Goal: Information Seeking & Learning: Learn about a topic

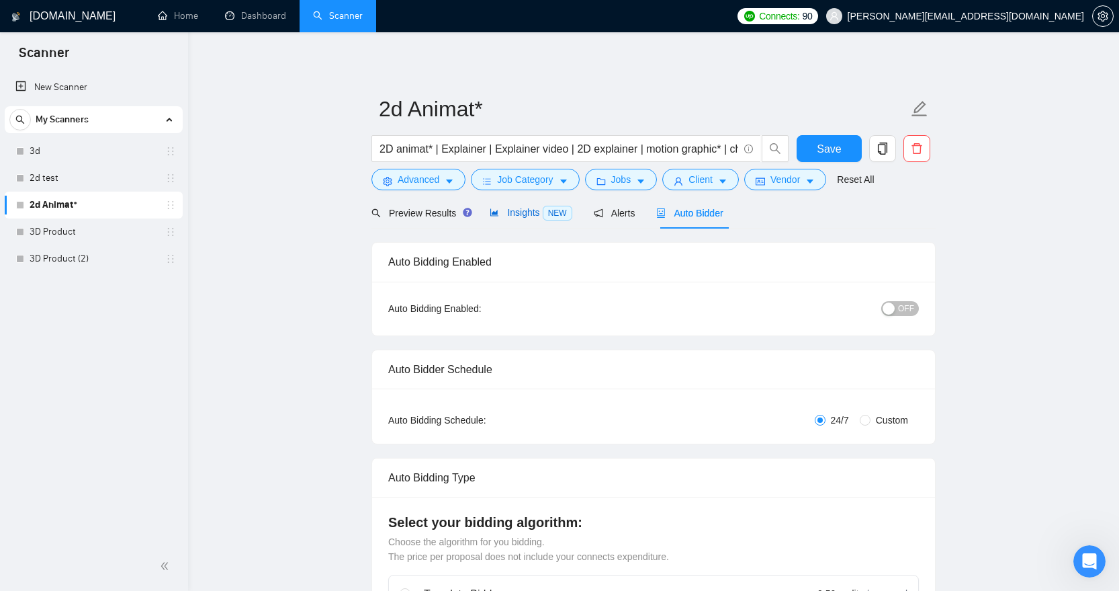
click at [519, 208] on span "Insights NEW" at bounding box center [531, 212] width 82 height 11
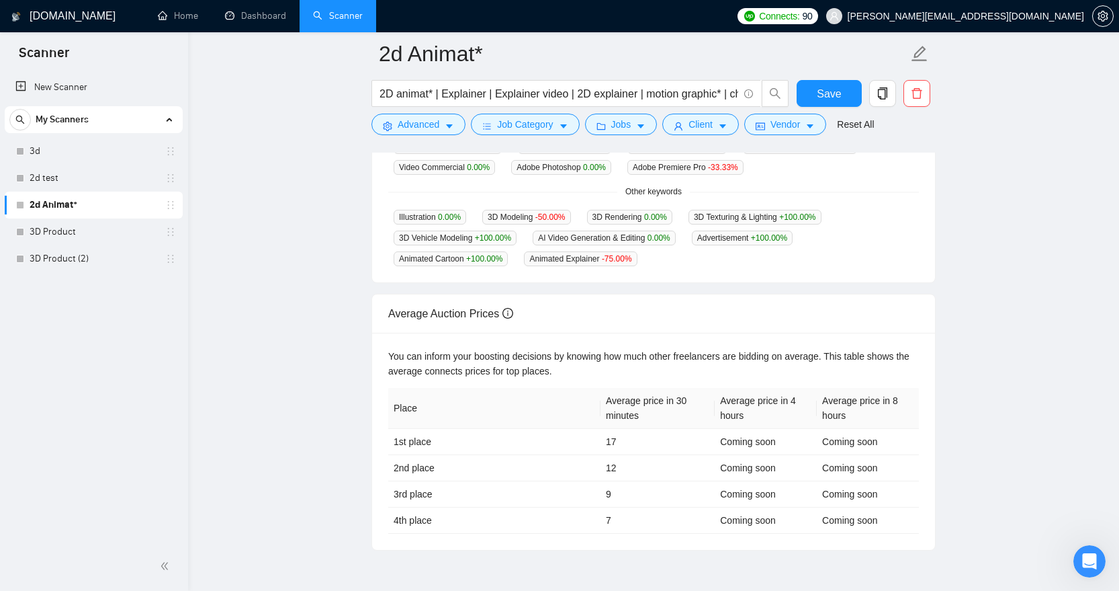
scroll to position [499, 0]
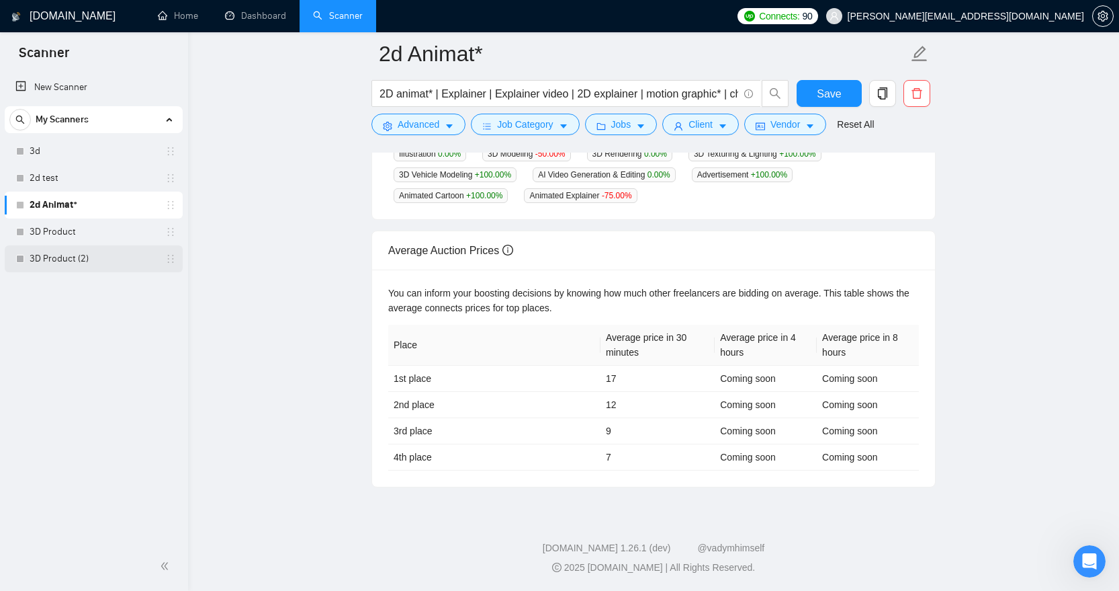
click at [94, 257] on link "3D Product (2)" at bounding box center [94, 258] width 128 height 27
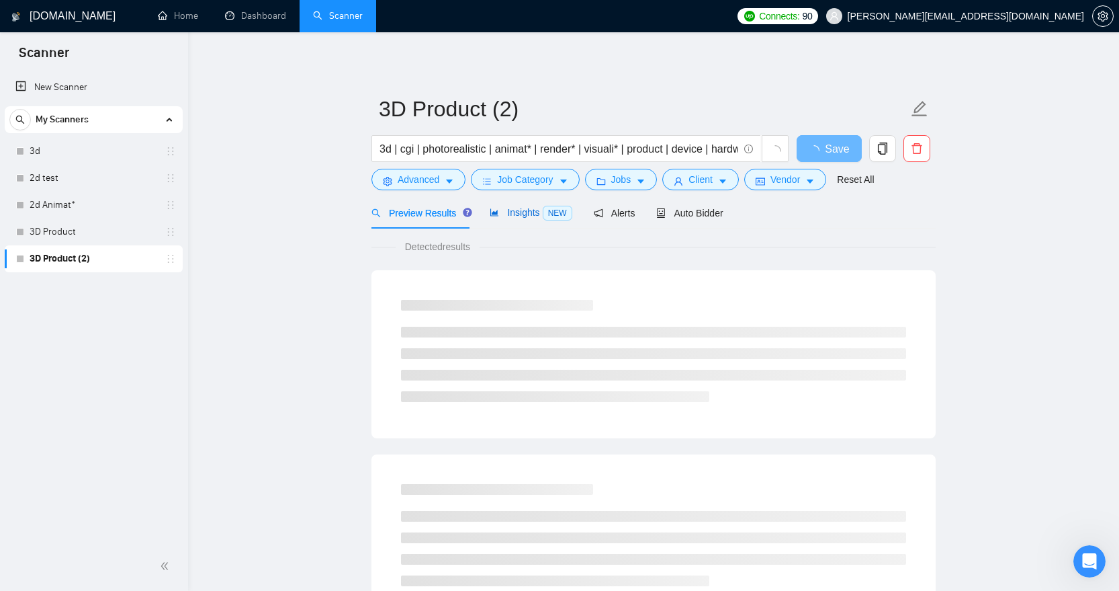
click at [526, 215] on span "Insights NEW" at bounding box center [531, 212] width 82 height 11
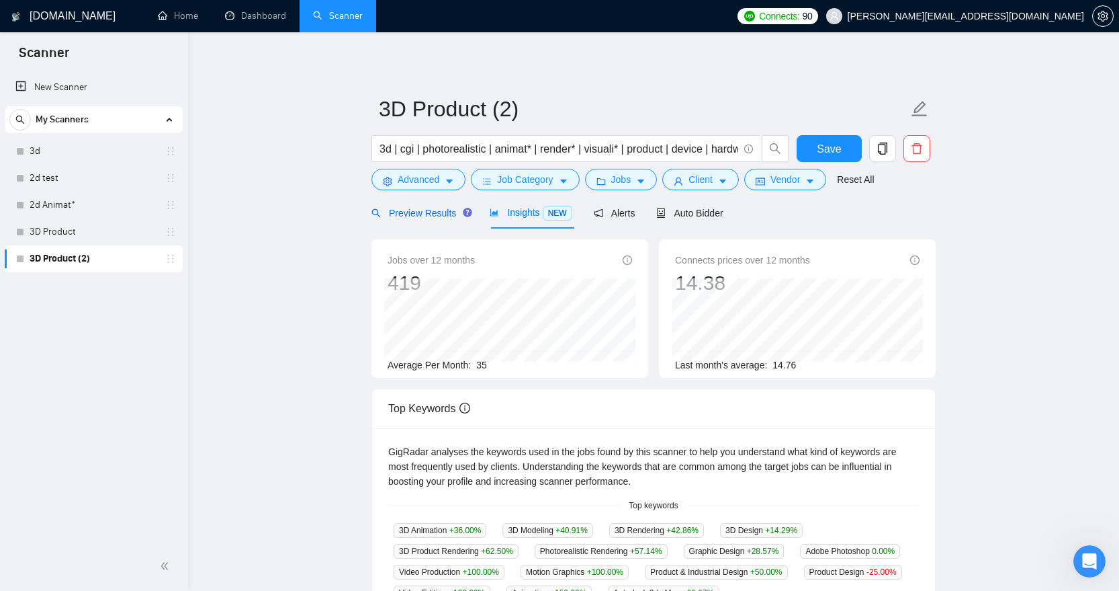
click at [433, 208] on span "Preview Results" at bounding box center [420, 213] width 97 height 11
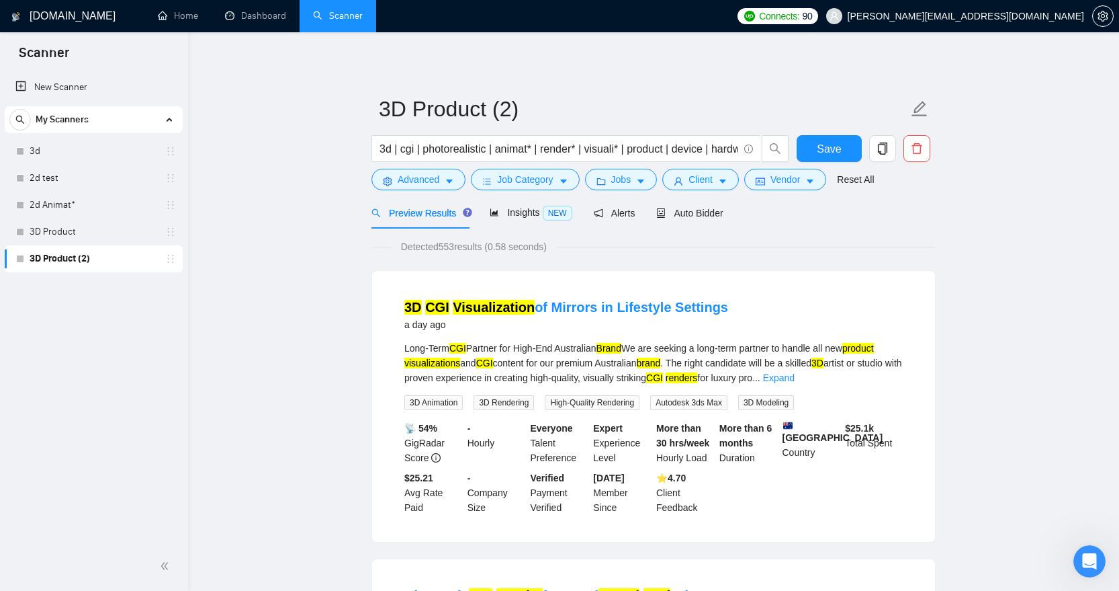
click at [729, 212] on div "Preview Results Insights NEW Alerts Auto Bidder" at bounding box center [654, 213] width 564 height 32
click at [723, 212] on span "Auto Bidder" at bounding box center [689, 213] width 67 height 11
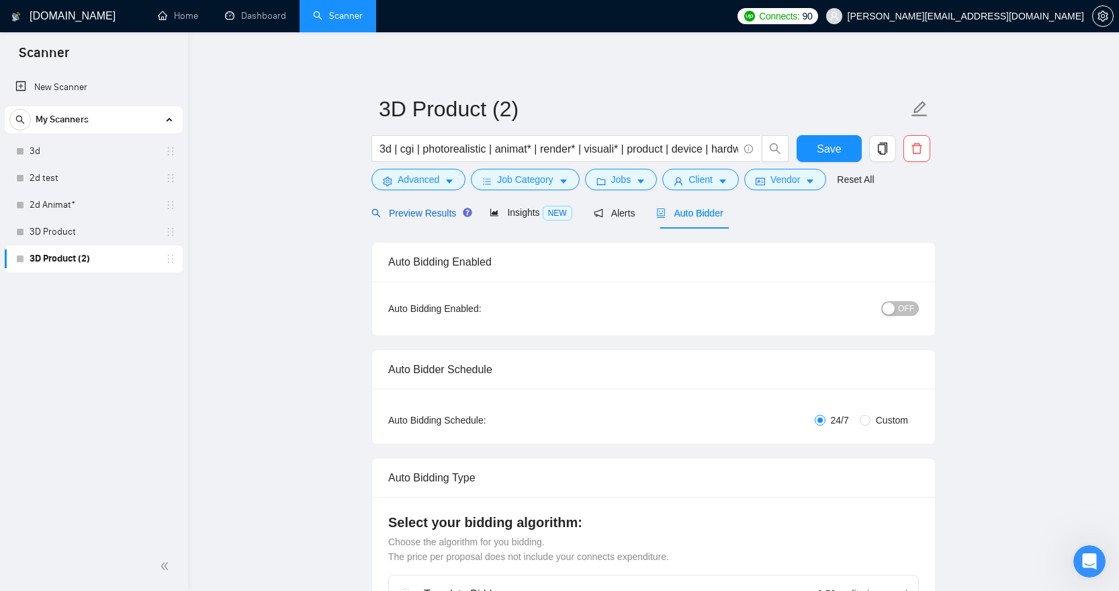
click at [434, 208] on span "Preview Results" at bounding box center [420, 213] width 97 height 11
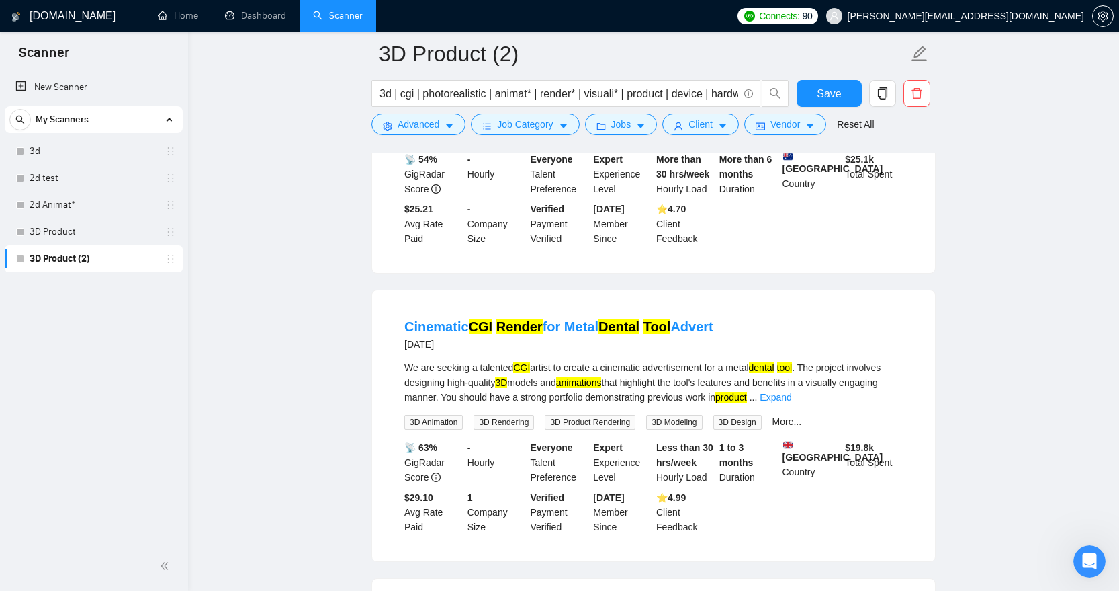
scroll to position [22, 0]
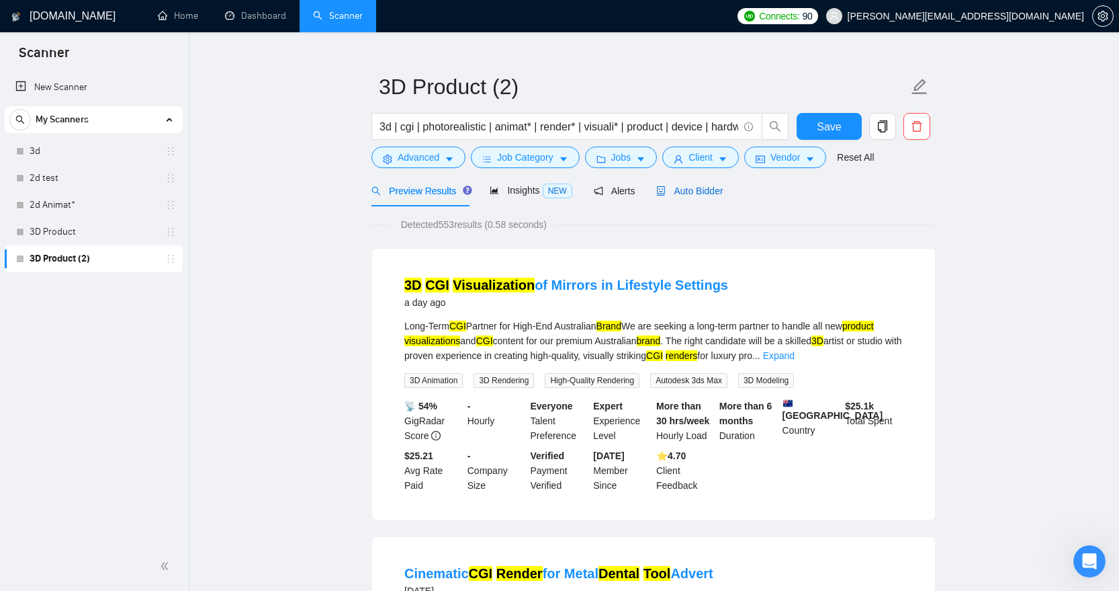
click at [705, 197] on div "Auto Bidder" at bounding box center [689, 190] width 67 height 15
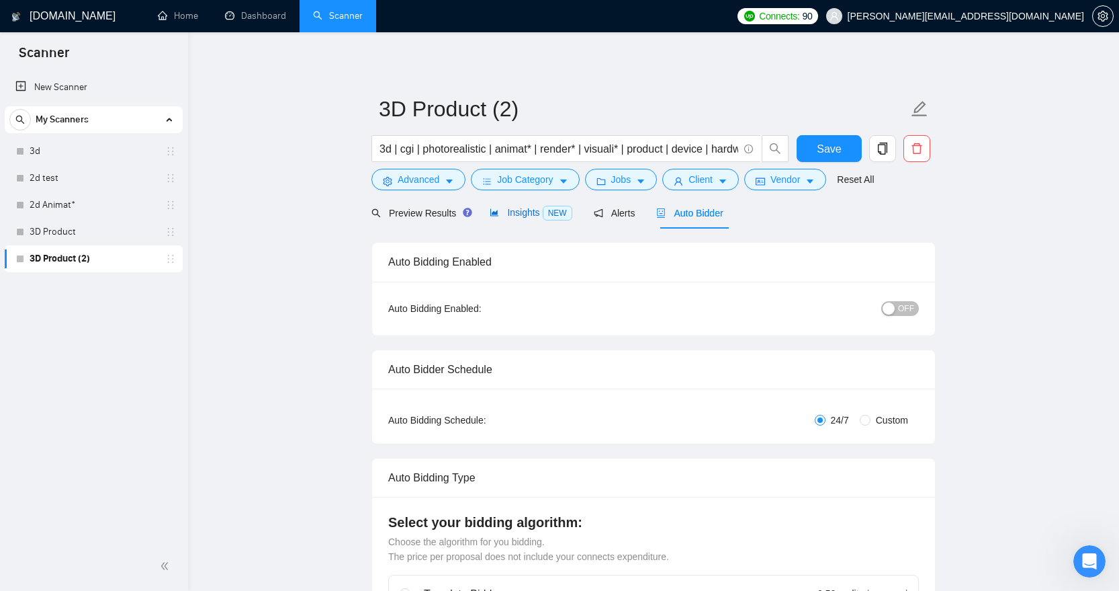
click at [537, 209] on span "Insights NEW" at bounding box center [531, 212] width 82 height 11
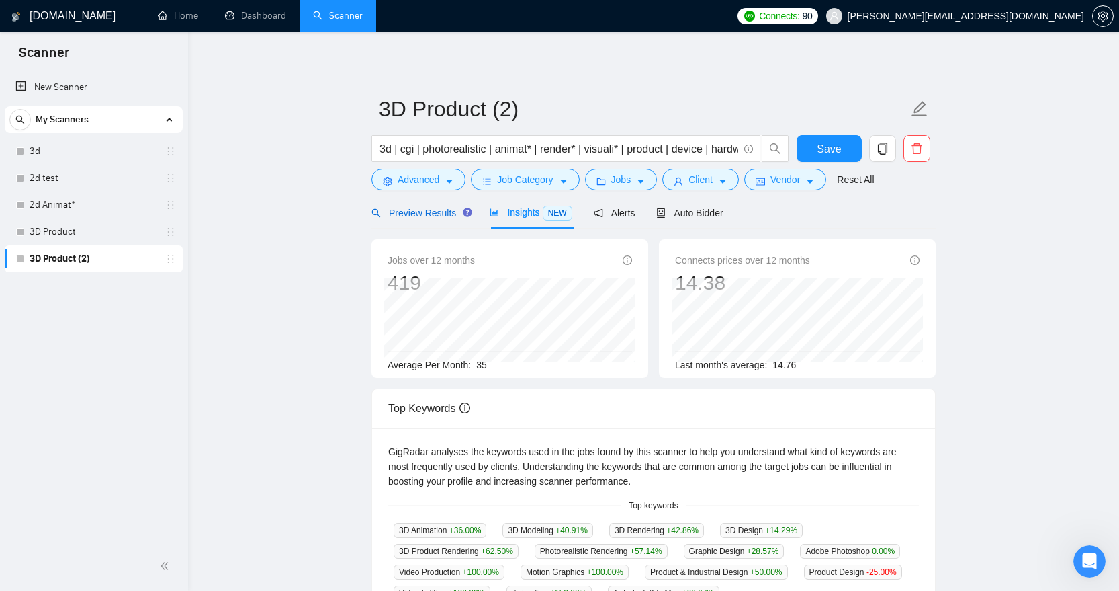
click at [423, 211] on span "Preview Results" at bounding box center [420, 213] width 97 height 11
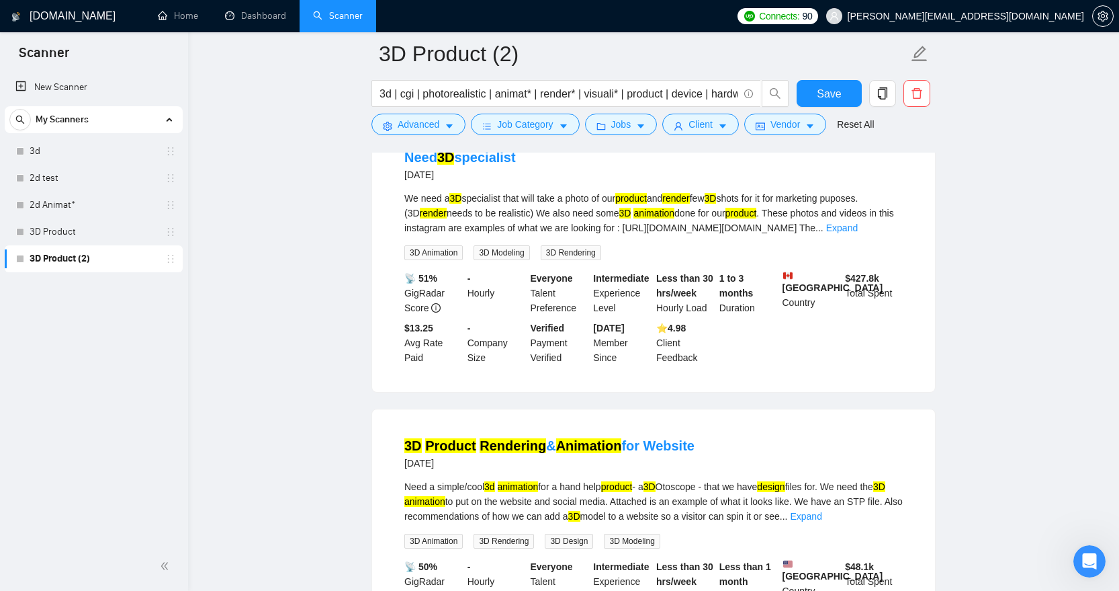
scroll to position [2758, 0]
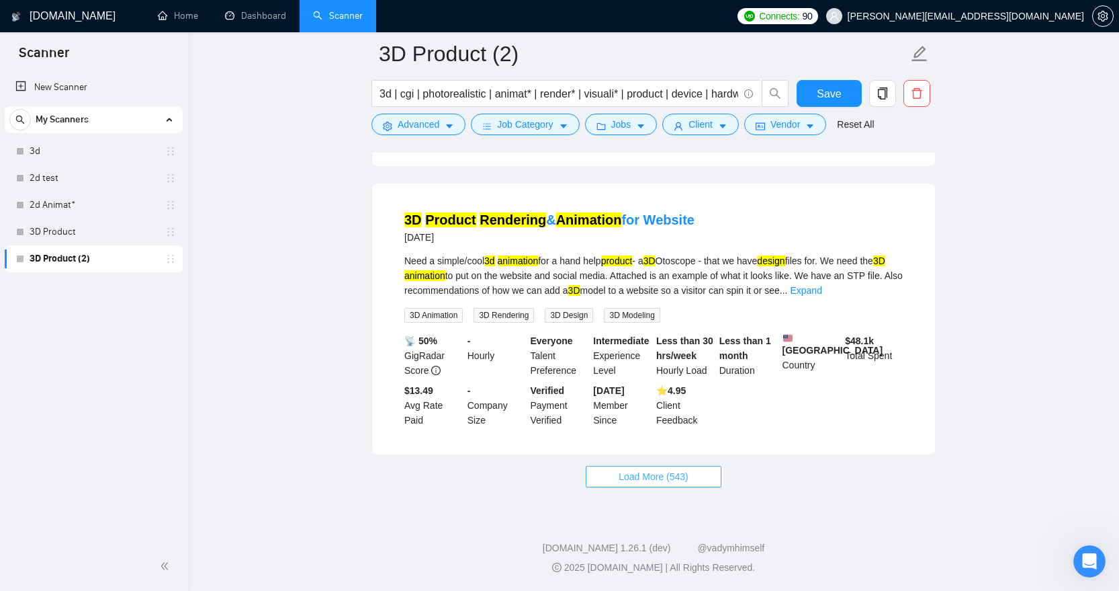
click at [678, 481] on span "Load More (543)" at bounding box center [654, 476] width 70 height 15
click at [822, 285] on link "Expand" at bounding box center [806, 290] width 32 height 11
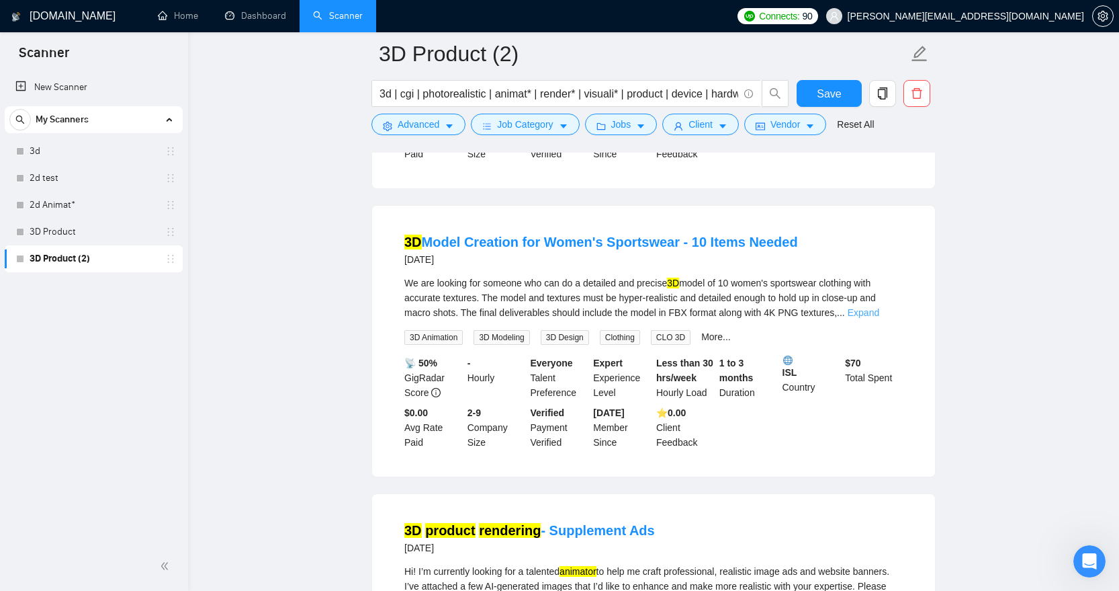
scroll to position [3569, 0]
click at [879, 317] on link "Expand" at bounding box center [864, 311] width 32 height 11
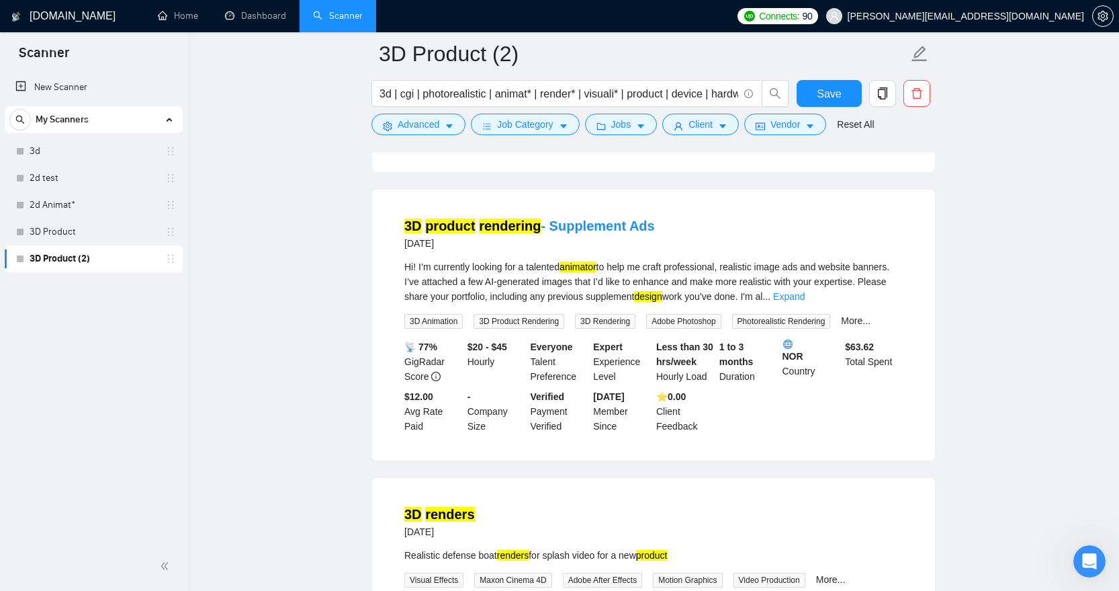
scroll to position [3928, 0]
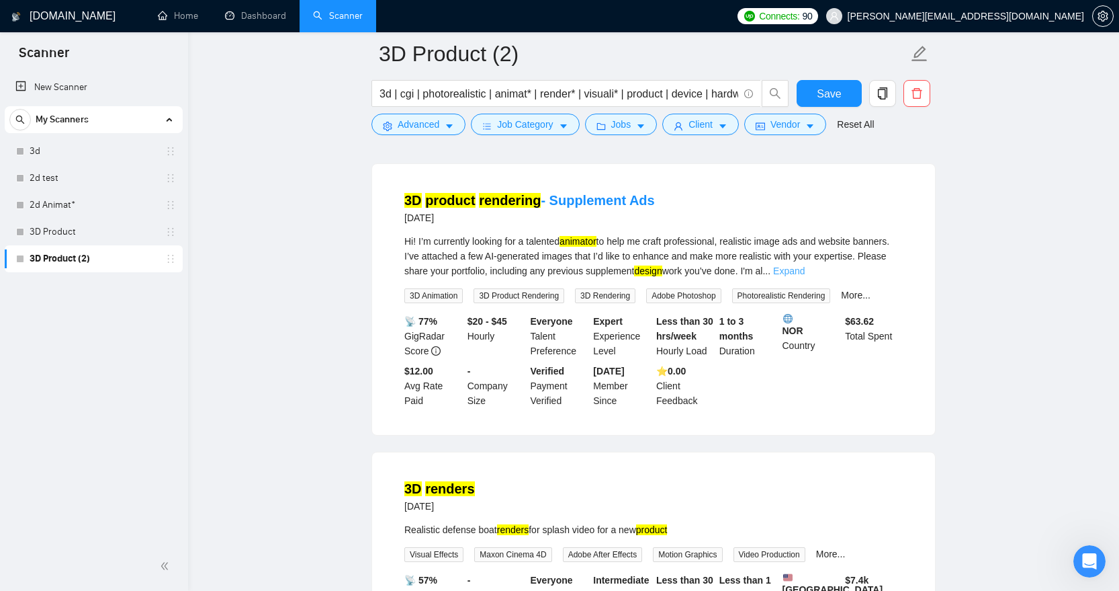
click at [805, 276] on link "Expand" at bounding box center [789, 270] width 32 height 11
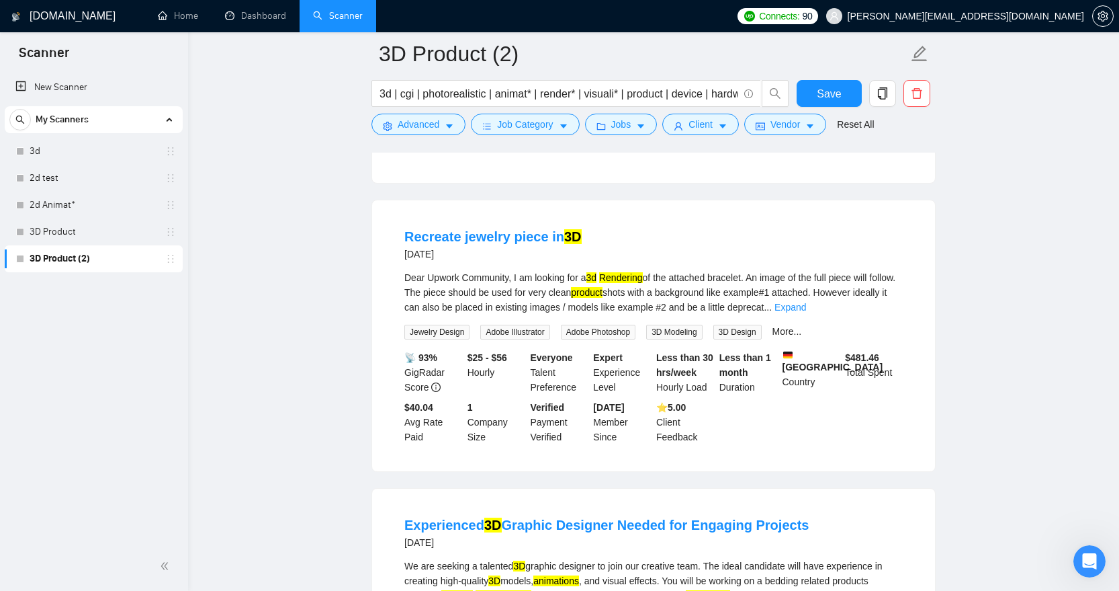
scroll to position [5030, 0]
click at [806, 312] on link "Expand" at bounding box center [791, 306] width 32 height 11
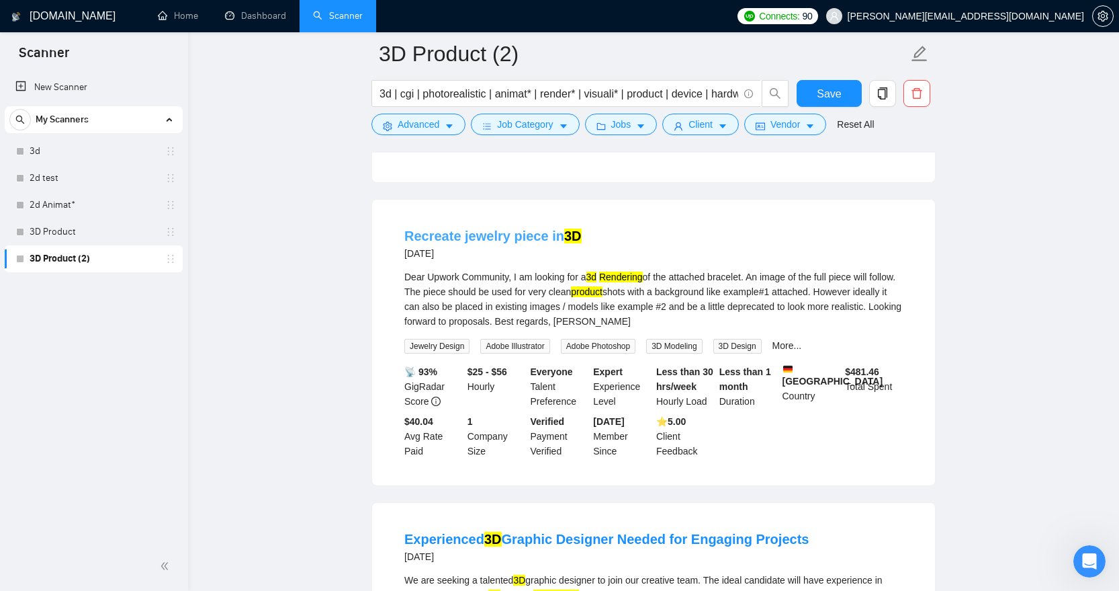
click at [474, 243] on link "Recreate jewelry piece in 3D" at bounding box center [492, 235] width 177 height 15
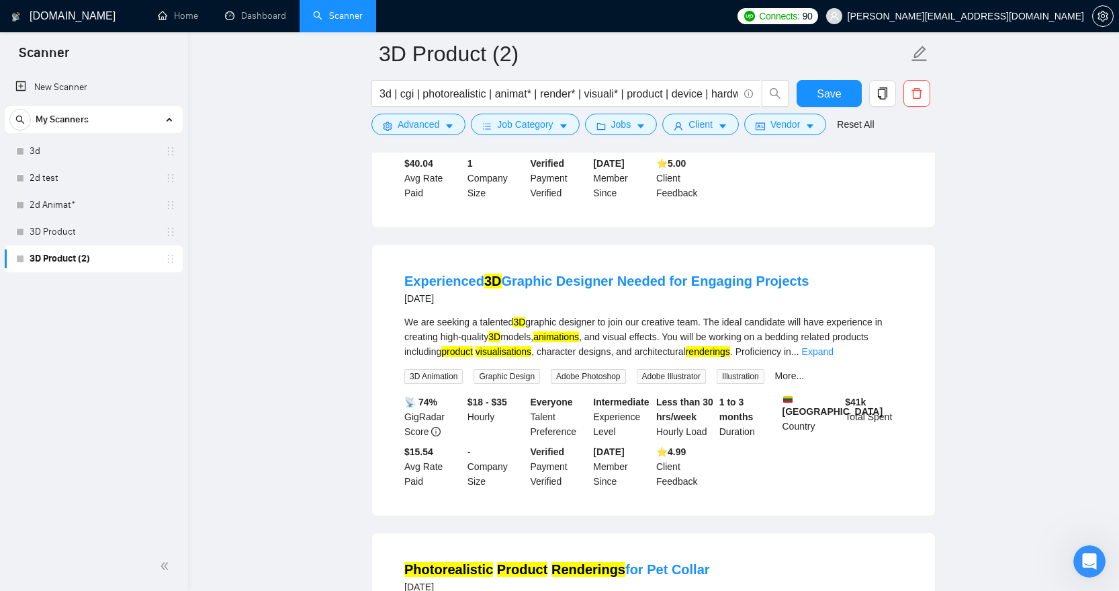
scroll to position [5303, 0]
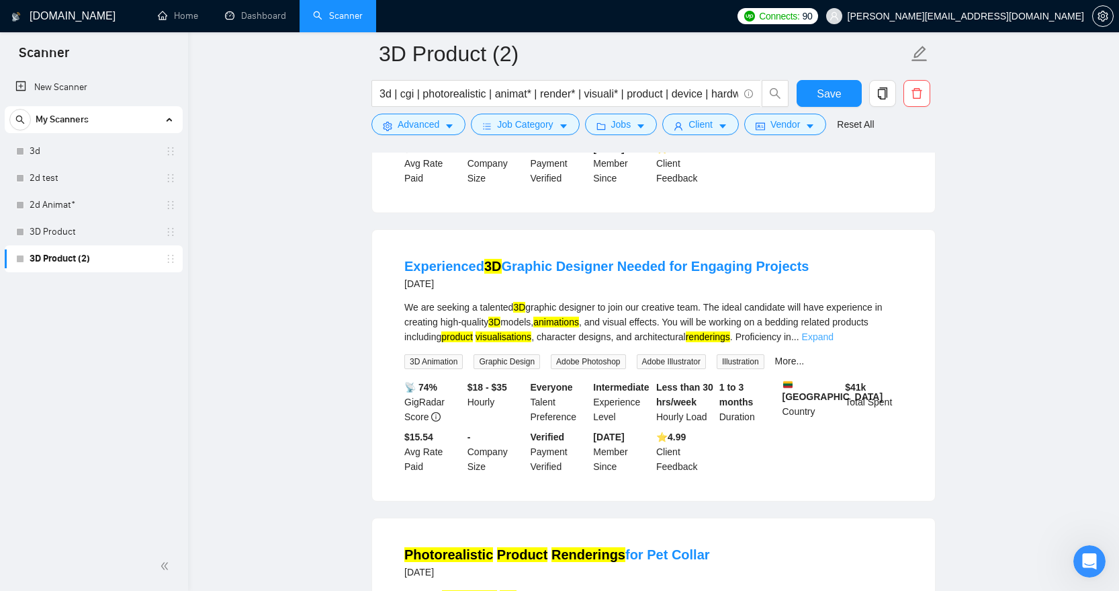
click at [834, 342] on link "Expand" at bounding box center [818, 336] width 32 height 11
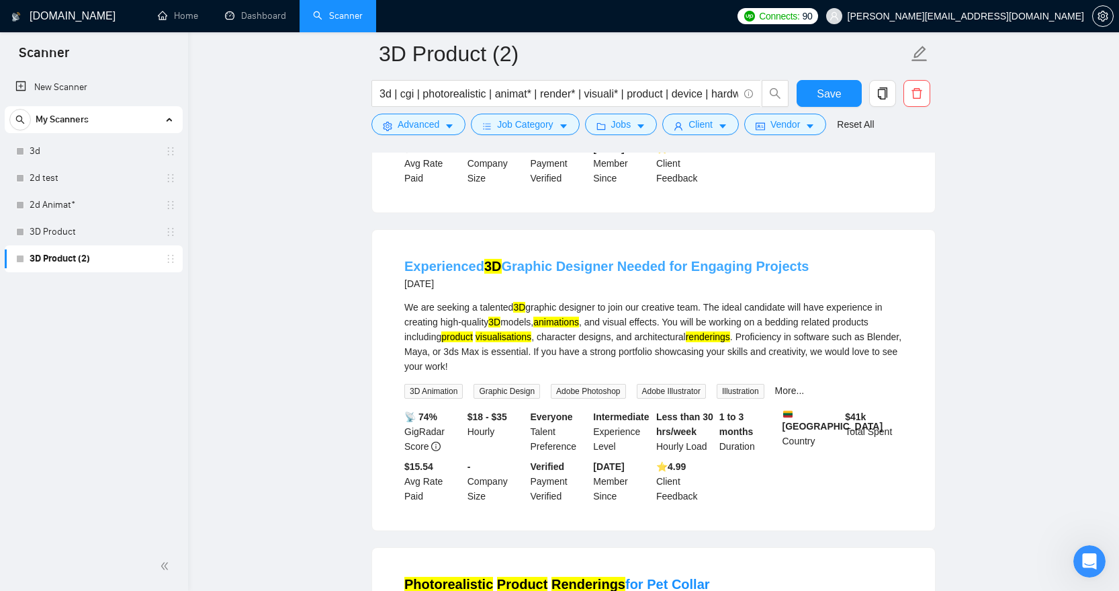
click at [630, 273] on link "Experienced 3D Graphic Designer Needed for Engaging Projects" at bounding box center [606, 266] width 404 height 15
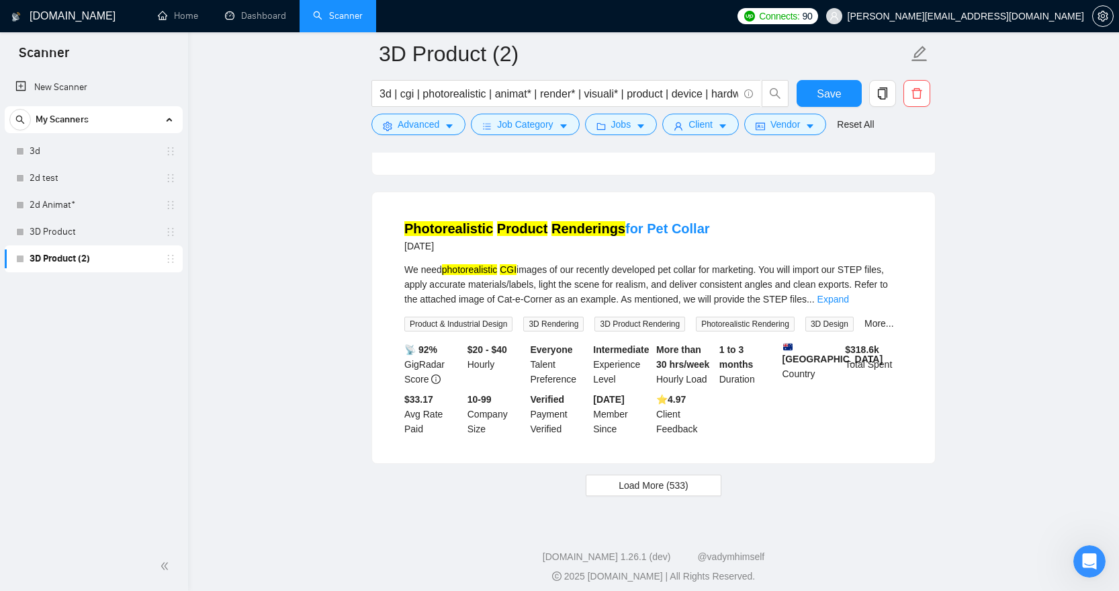
scroll to position [5721, 0]
